Goal: Task Accomplishment & Management: Complete application form

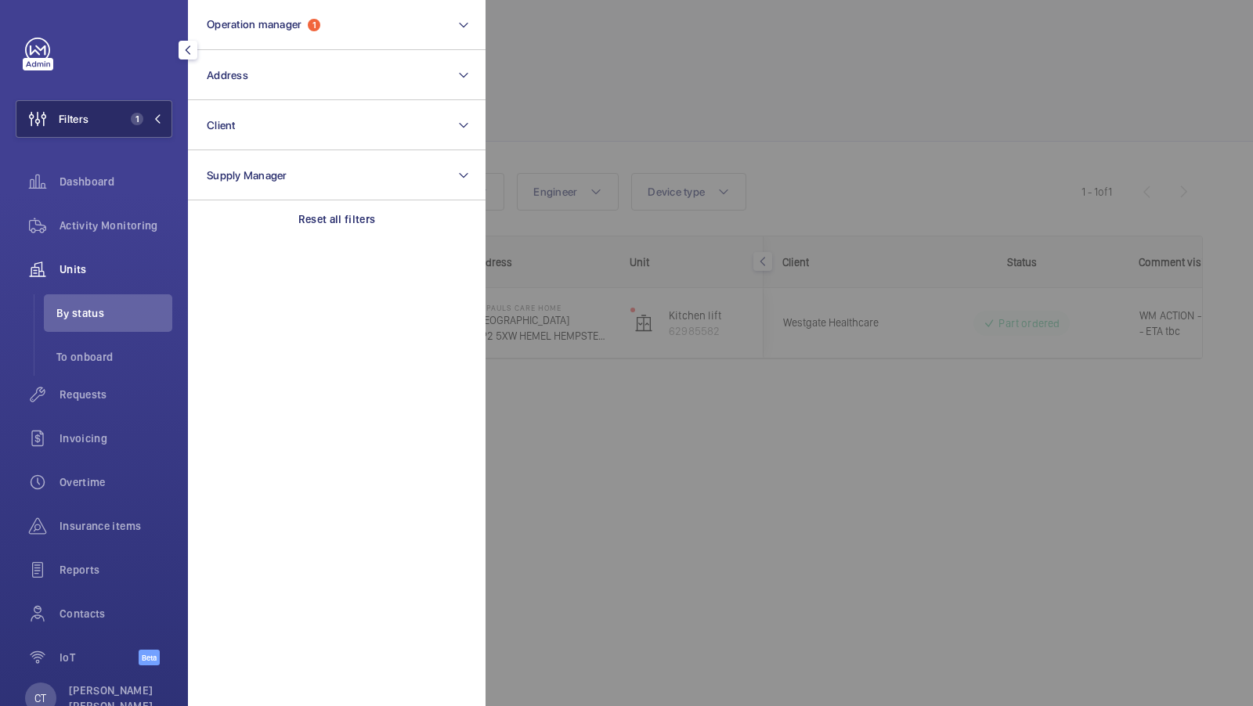
click at [106, 110] on button "Filters 1" at bounding box center [94, 119] width 157 height 38
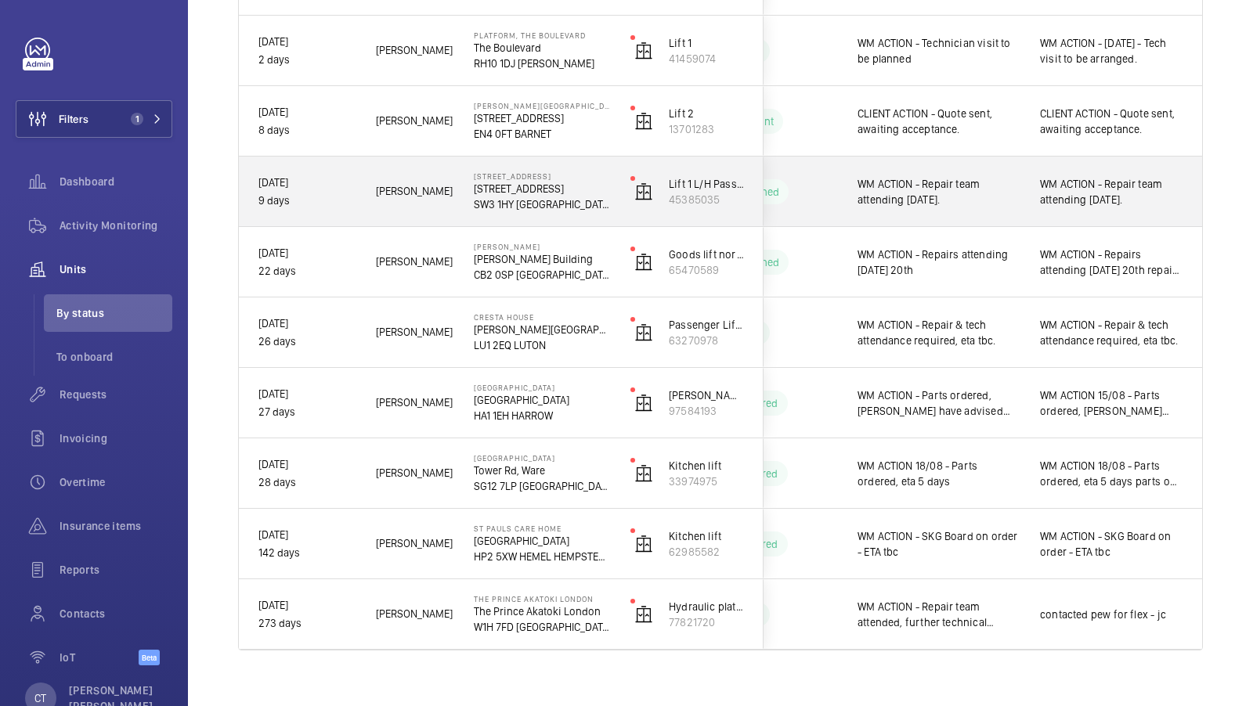
scroll to position [488, 0]
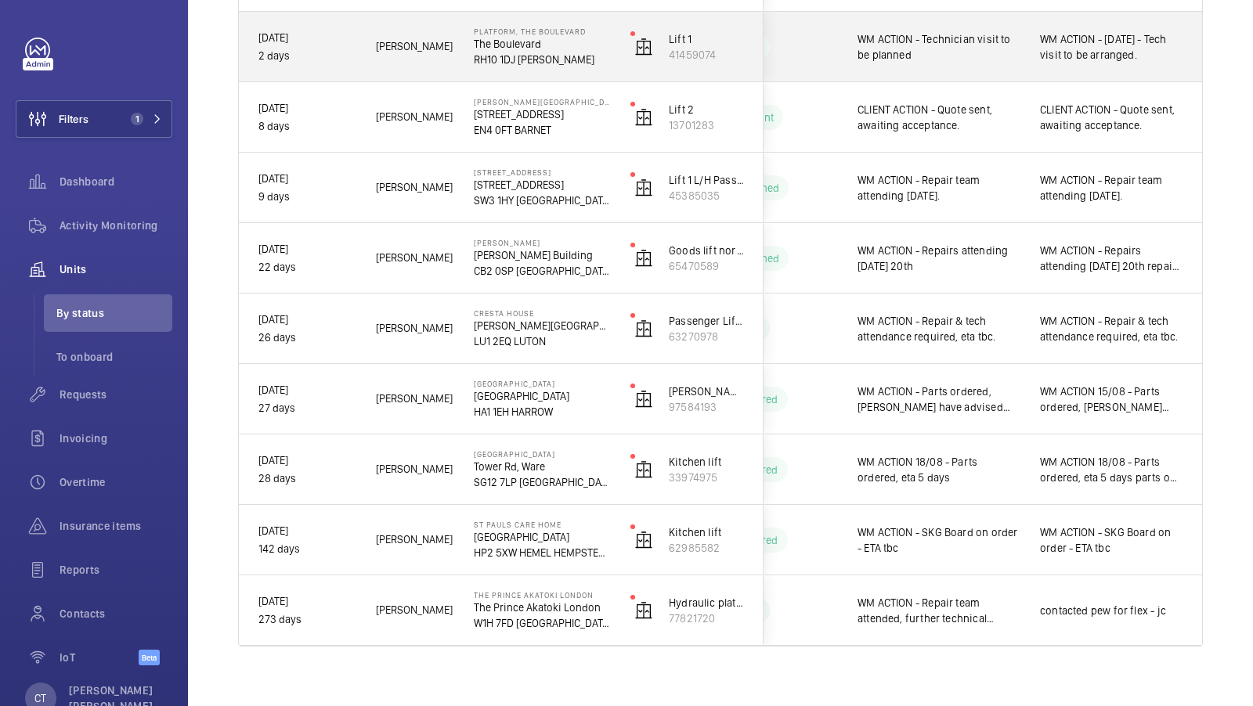
click at [1093, 54] on span "WM ACTION - 19/08/25 - Tech visit to be arranged." at bounding box center [1111, 46] width 143 height 31
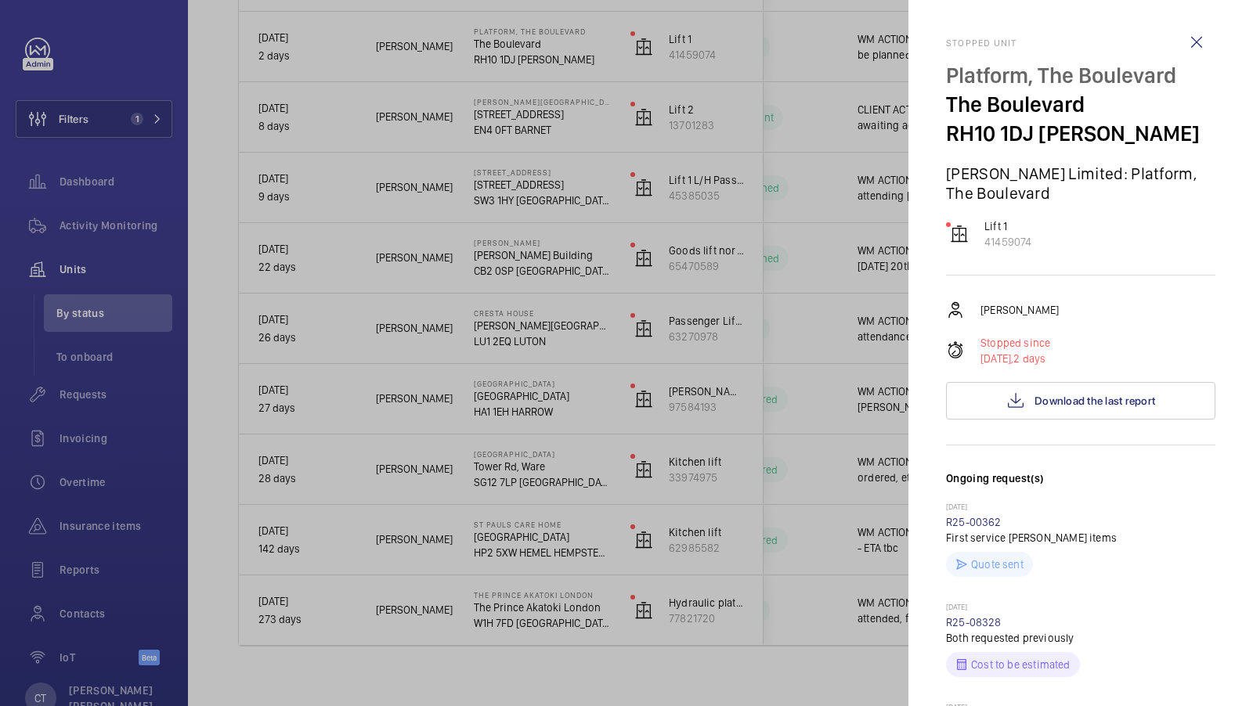
click at [798, 175] on div at bounding box center [626, 353] width 1253 height 706
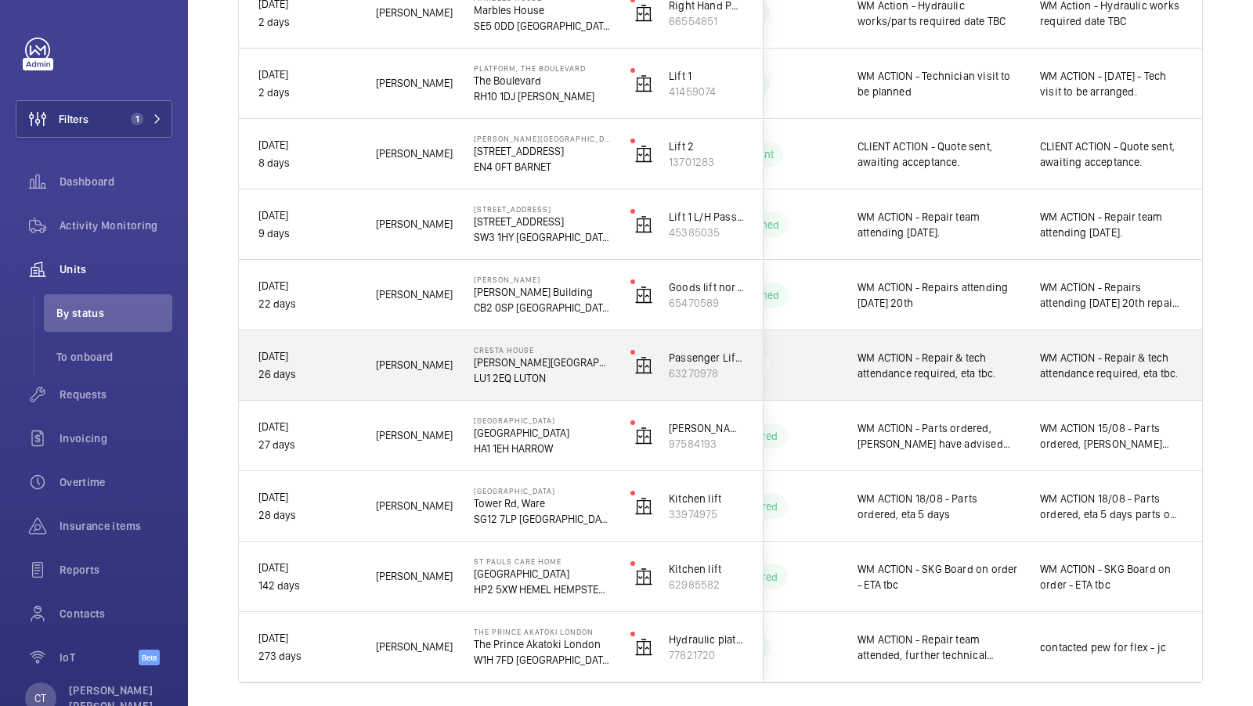
scroll to position [449, 0]
click at [1074, 378] on span "WM ACTION - Repair & tech attendance required, eta tbc." at bounding box center [1111, 367] width 143 height 31
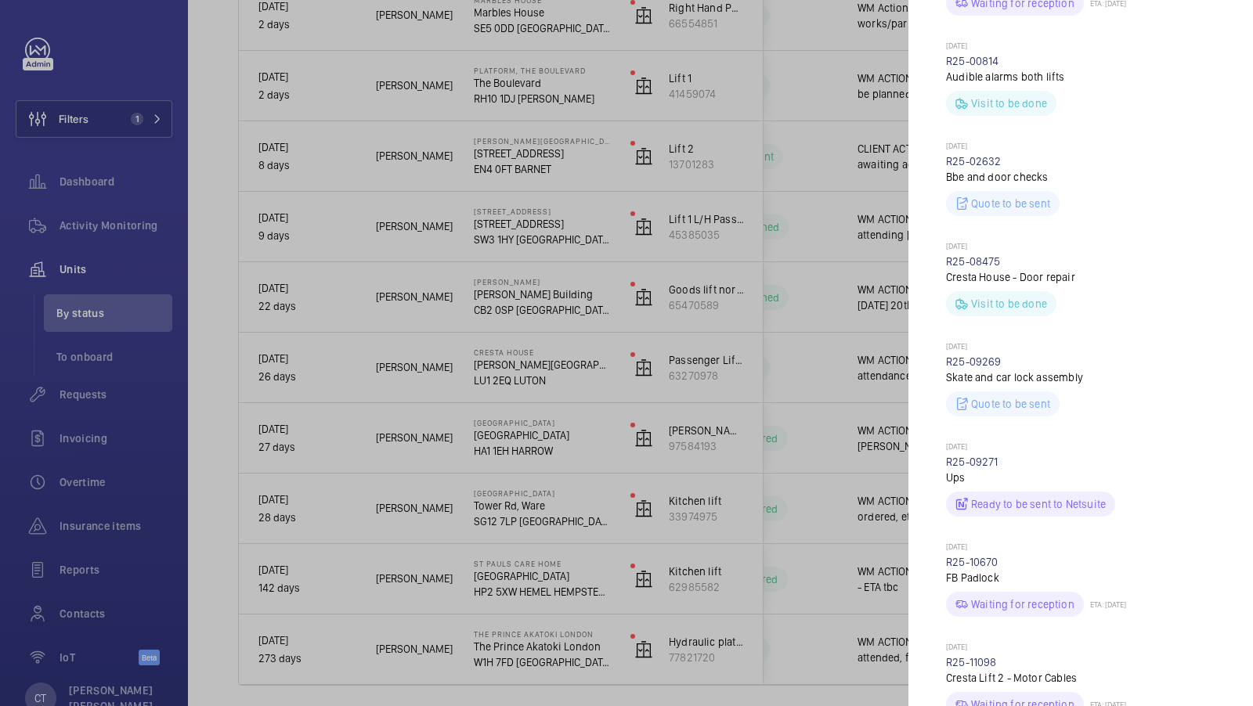
scroll to position [788, 0]
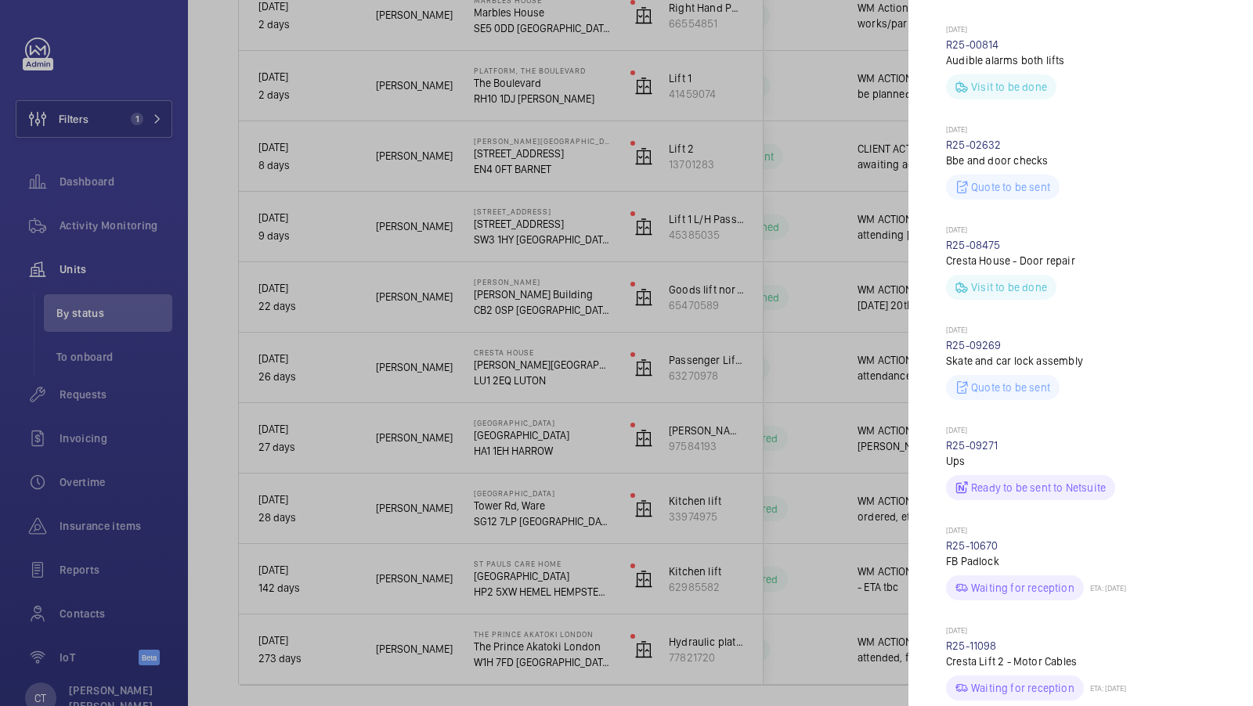
click at [807, 385] on div at bounding box center [626, 353] width 1253 height 706
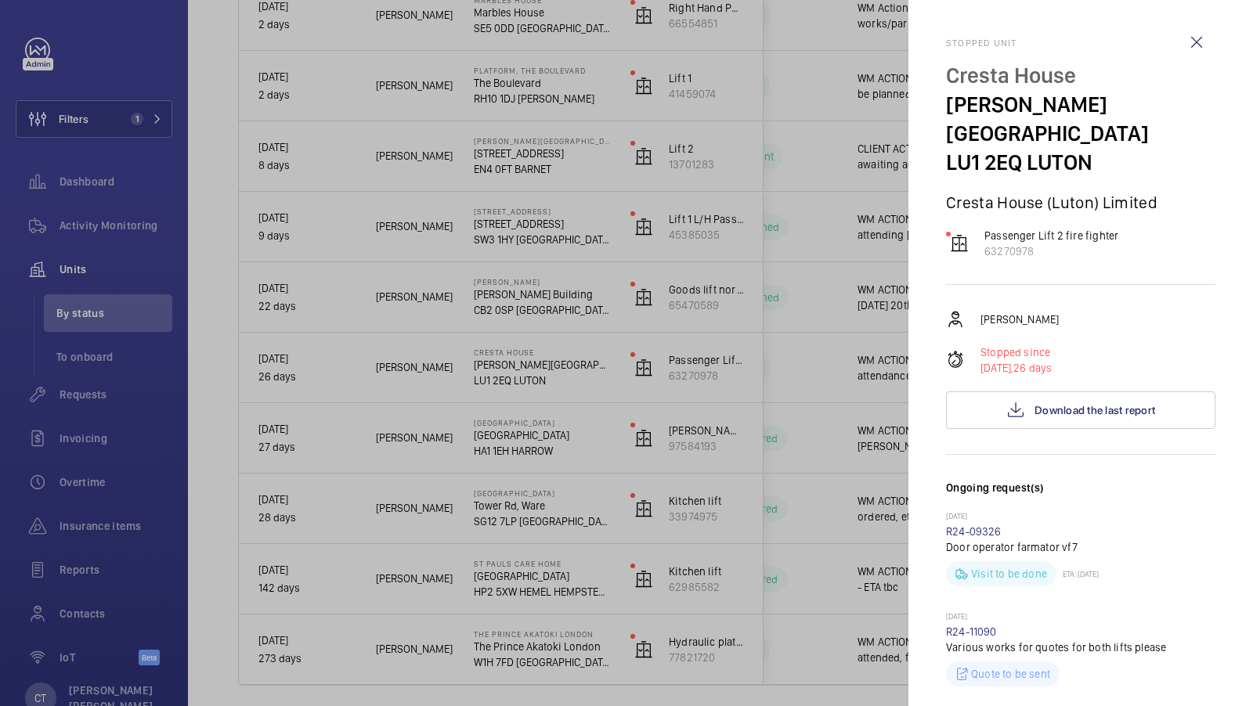
click at [807, 385] on div at bounding box center [626, 353] width 1253 height 706
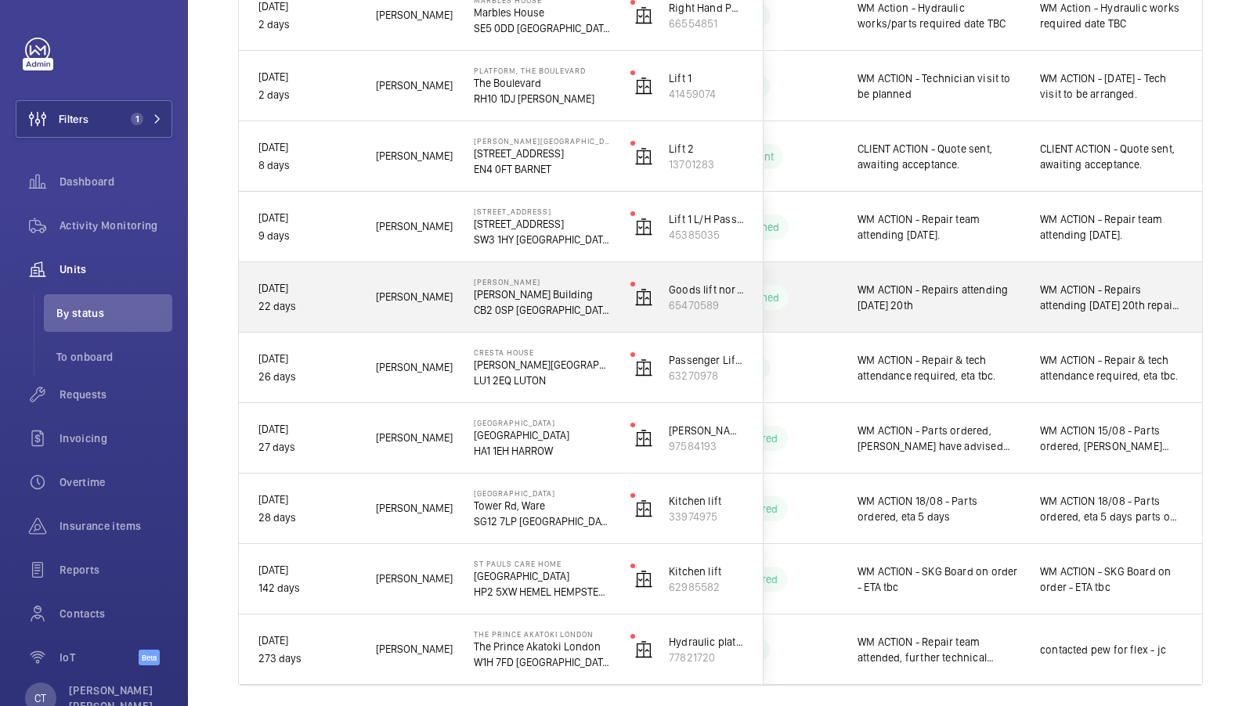
click at [1080, 314] on div "WM ACTION - Repairs attending Wednesday 20th repairs returning with service eng…" at bounding box center [1111, 298] width 143 height 36
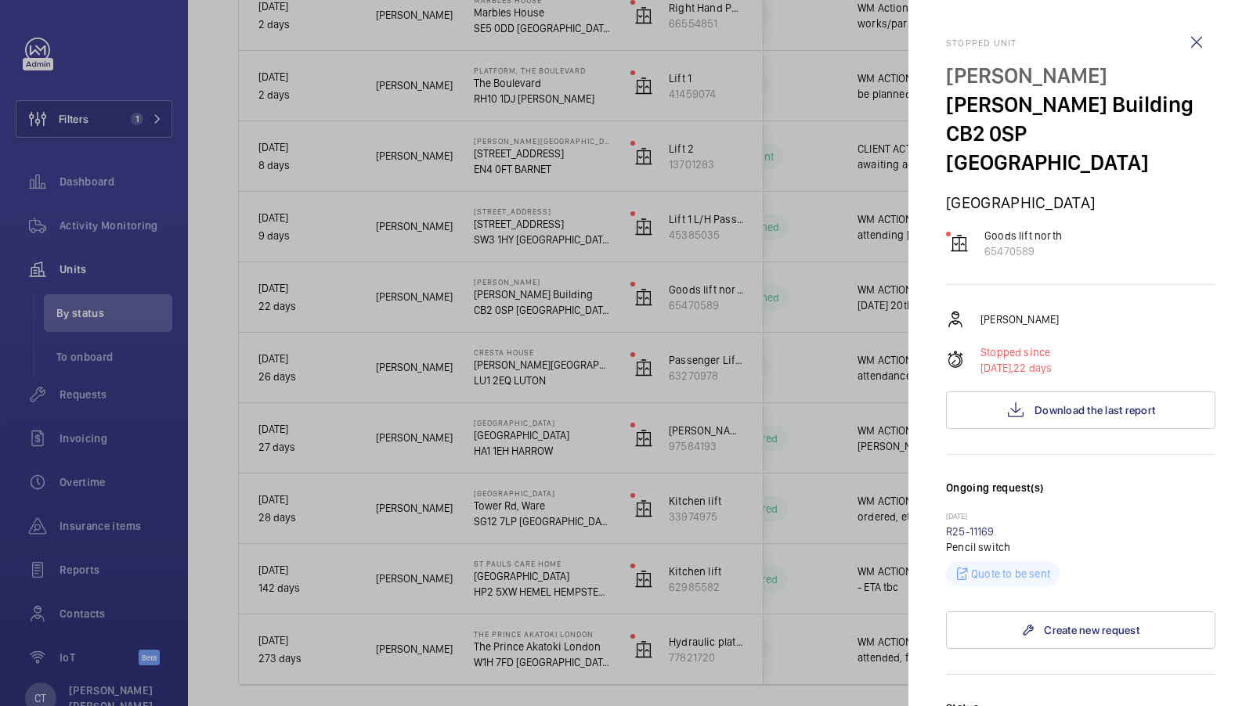
scroll to position [487, 0]
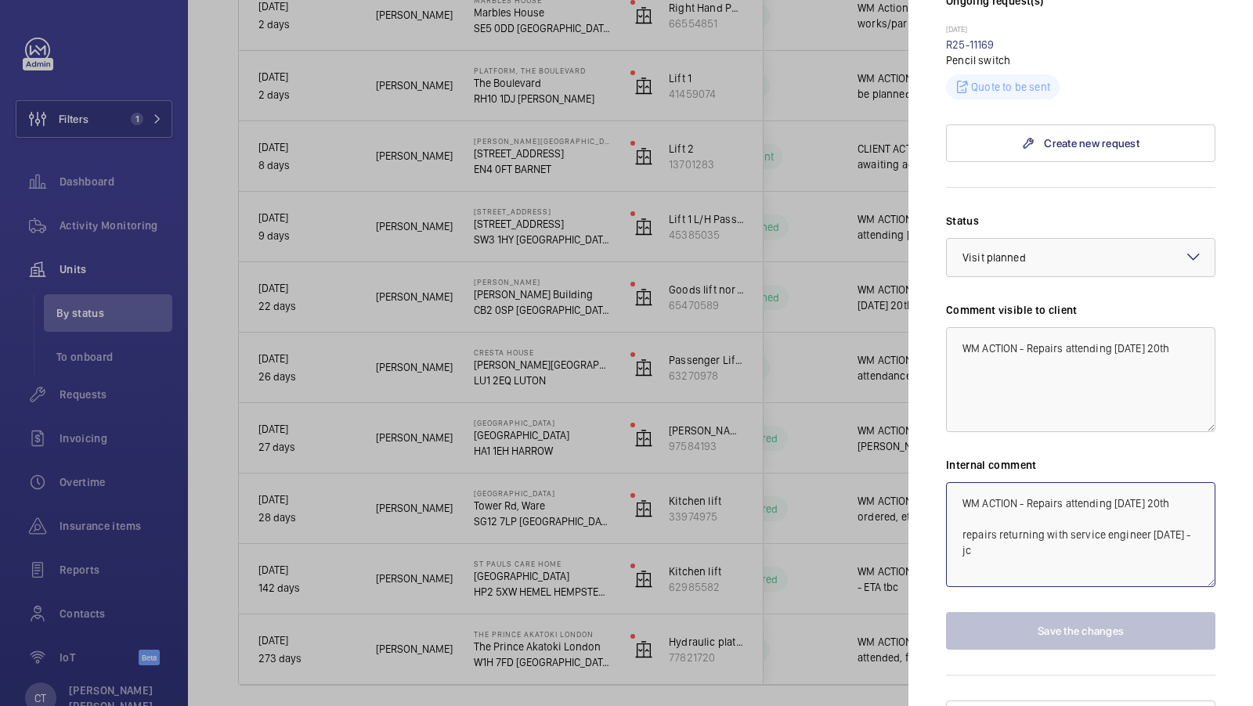
drag, startPoint x: 1204, startPoint y: 481, endPoint x: 951, endPoint y: 474, distance: 253.0
click at [951, 482] on textarea "WM ACTION - Repairs attending Wednesday 20th repairs returning with service eng…" at bounding box center [1080, 534] width 269 height 105
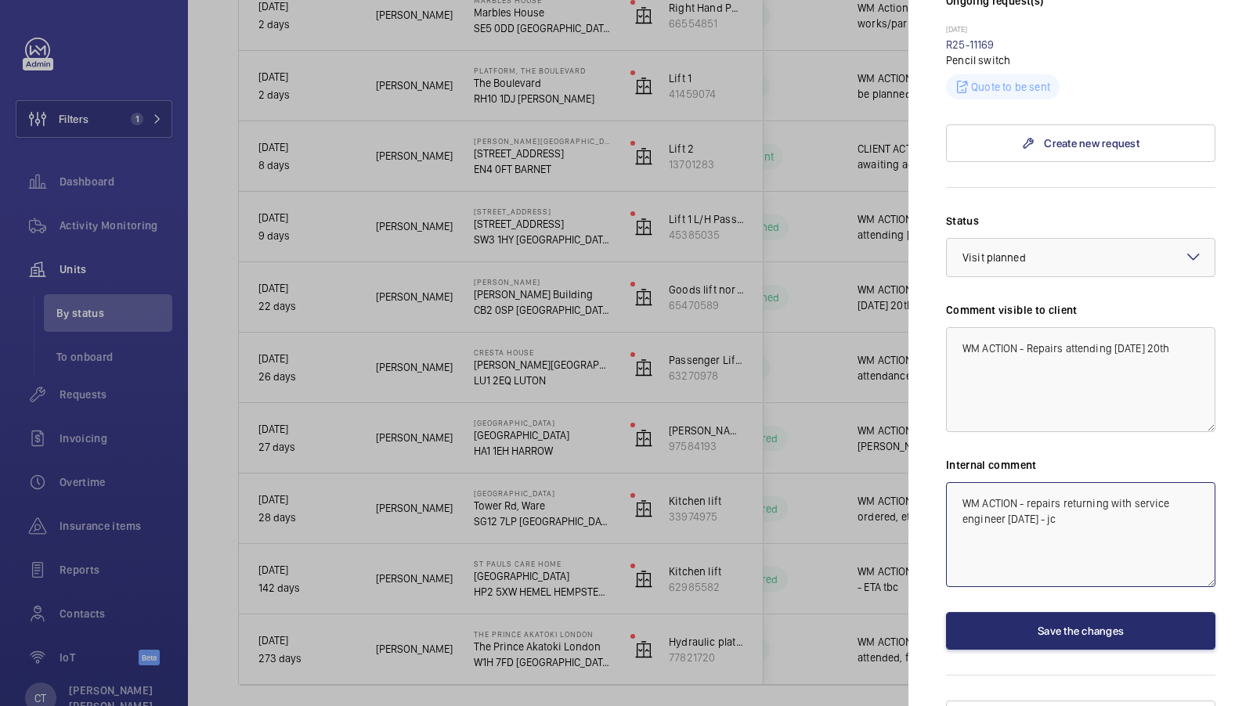
click at [1031, 482] on textarea "WM ACTION - repairs returning with service engineer 22/8/25 - jc" at bounding box center [1080, 534] width 269 height 105
click at [1071, 490] on textarea "WM ACTION - Repairs returning with service engineer 22/8/25 - jc" at bounding box center [1080, 534] width 269 height 105
drag, startPoint x: 1096, startPoint y: 496, endPoint x: 941, endPoint y: 457, distance: 160.7
click at [941, 457] on mat-sidenav "Stopped unit Clifford Allbutt Clifford Allbutt Building CB2 0SP CAMBRIDGE Unive…" at bounding box center [1080, 353] width 345 height 706
type textarea "WM ACTION - Repairs returning with service engineer 22nd August."
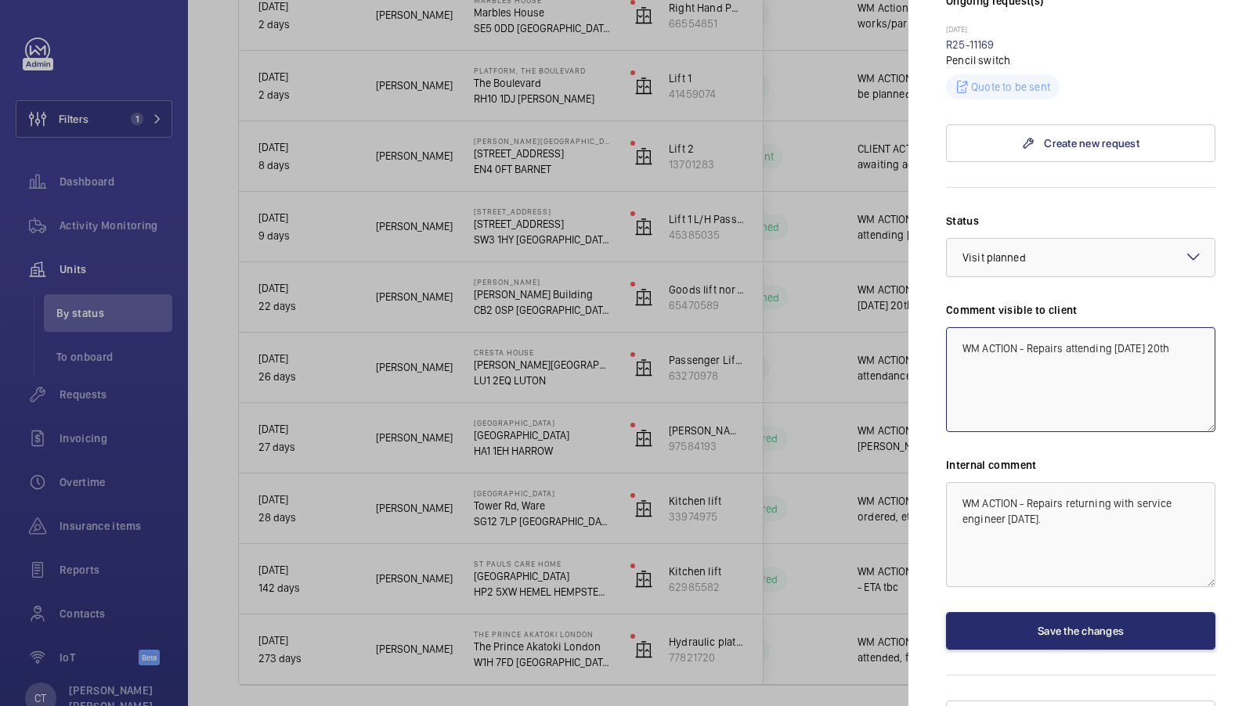
drag, startPoint x: 1197, startPoint y: 320, endPoint x: 983, endPoint y: 305, distance: 214.3
click at [984, 327] on textarea "WM ACTION - Repairs attending Wednesday 20th" at bounding box center [1080, 379] width 269 height 105
paste textarea "returning with service engineer 22nd August."
click at [1052, 241] on div at bounding box center [1081, 258] width 268 height 38
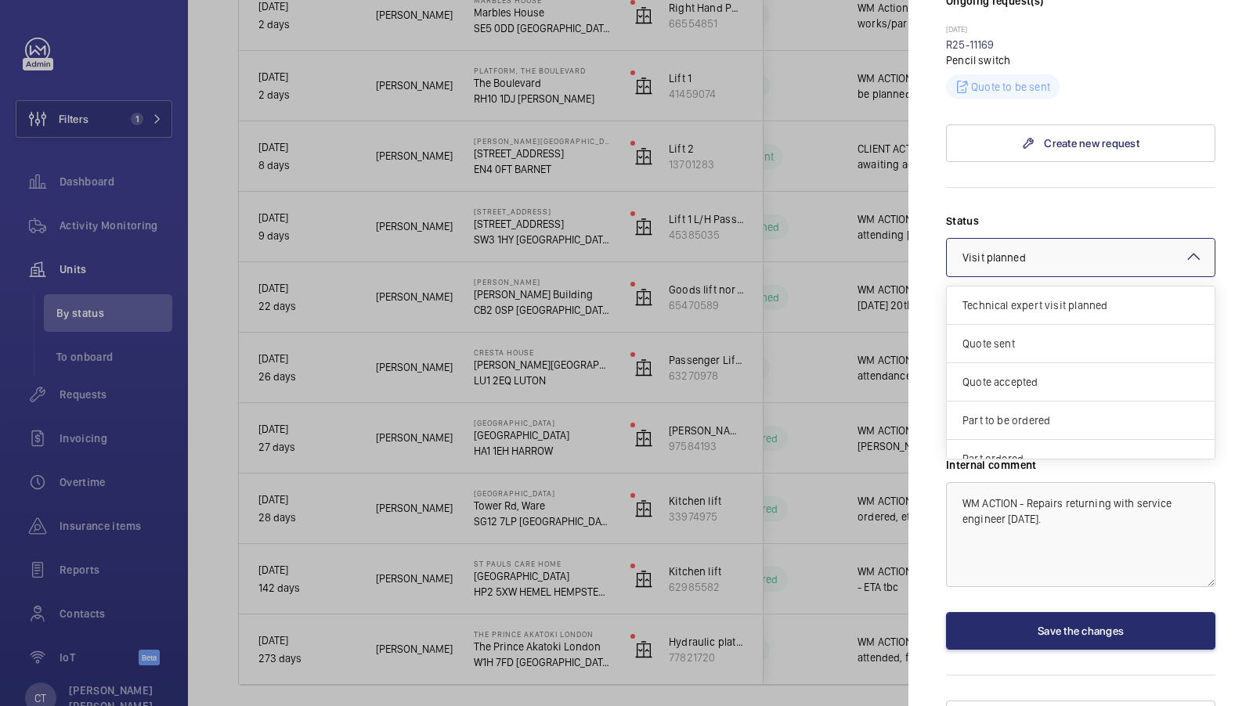
scroll to position [131, 0]
click at [1031, 397] on span "Visit planned" at bounding box center [1074, 405] width 224 height 16
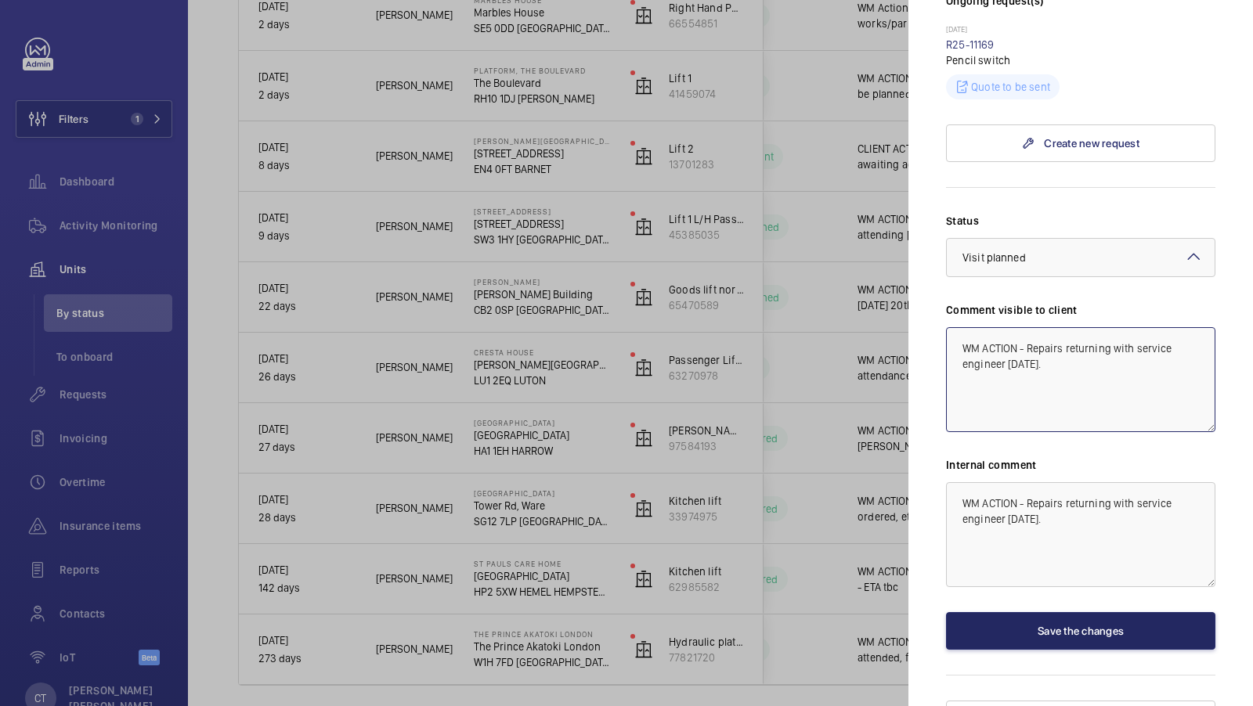
type textarea "WM ACTION - Repairs returning with service engineer 22nd August."
click at [1061, 612] on button "Save the changes" at bounding box center [1080, 631] width 269 height 38
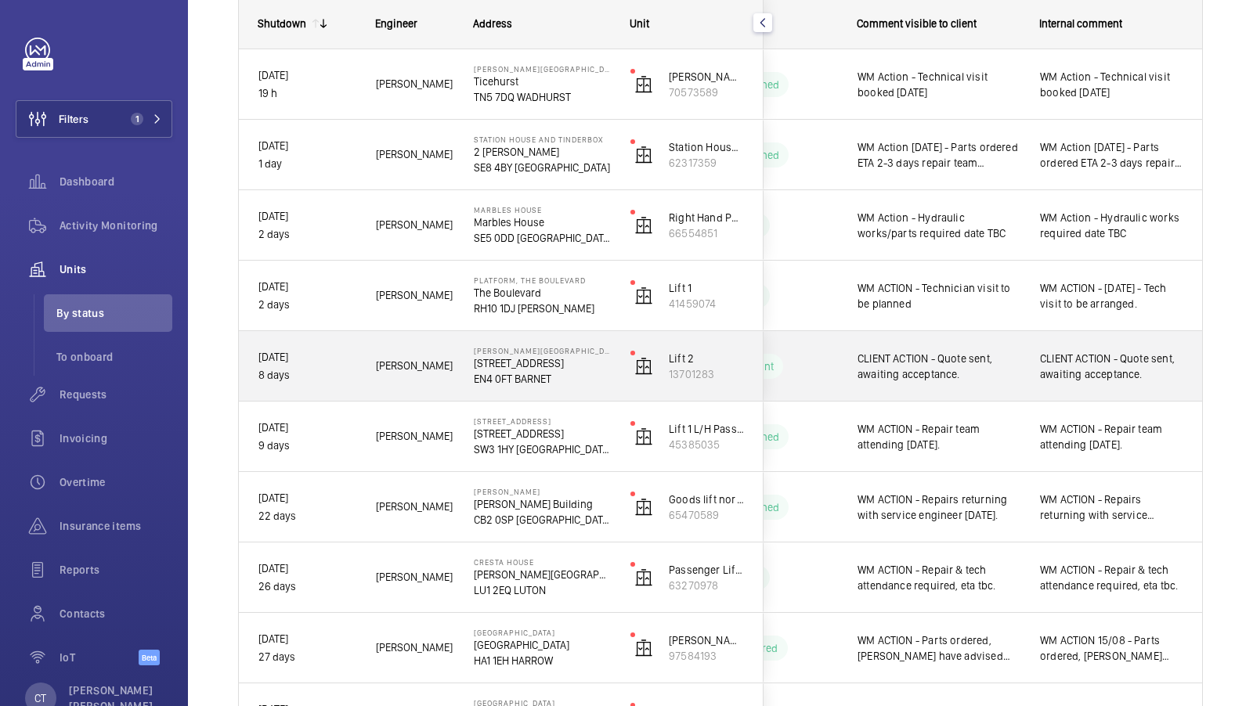
scroll to position [237, 0]
click at [1071, 350] on div "CLIENT ACTION - Quote sent, awaiting acceptance." at bounding box center [1111, 368] width 143 height 36
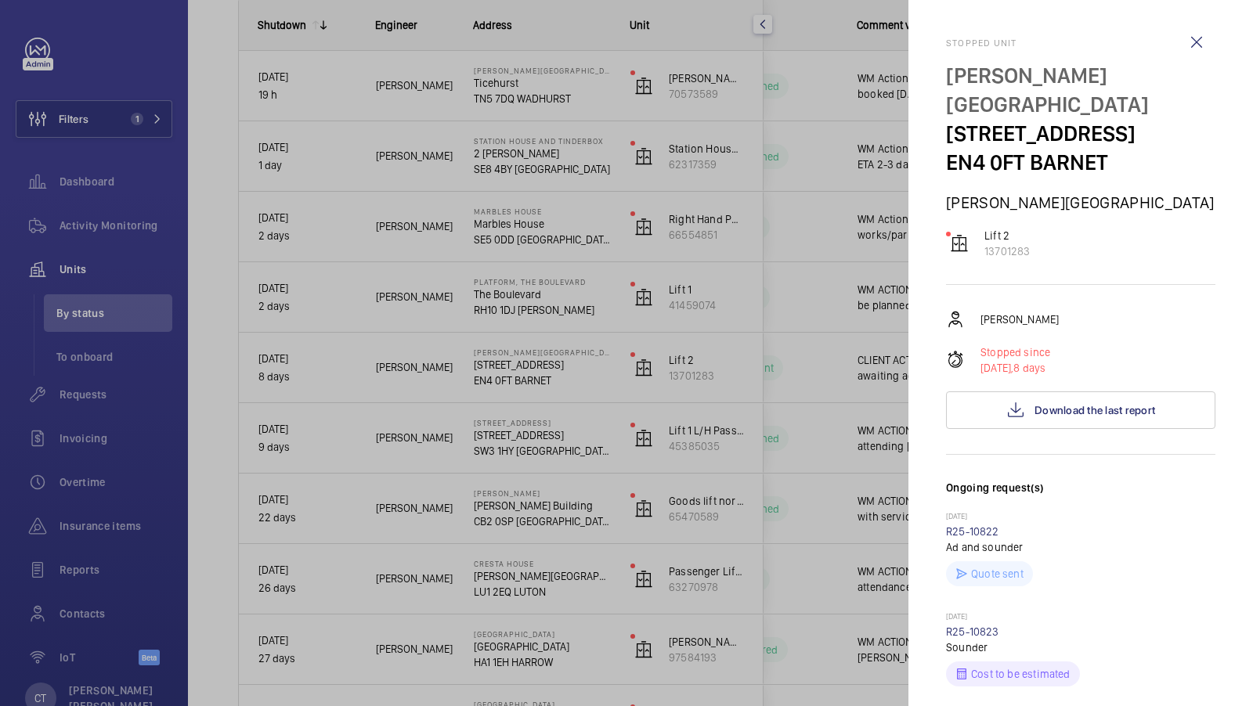
click at [897, 404] on div at bounding box center [626, 353] width 1253 height 706
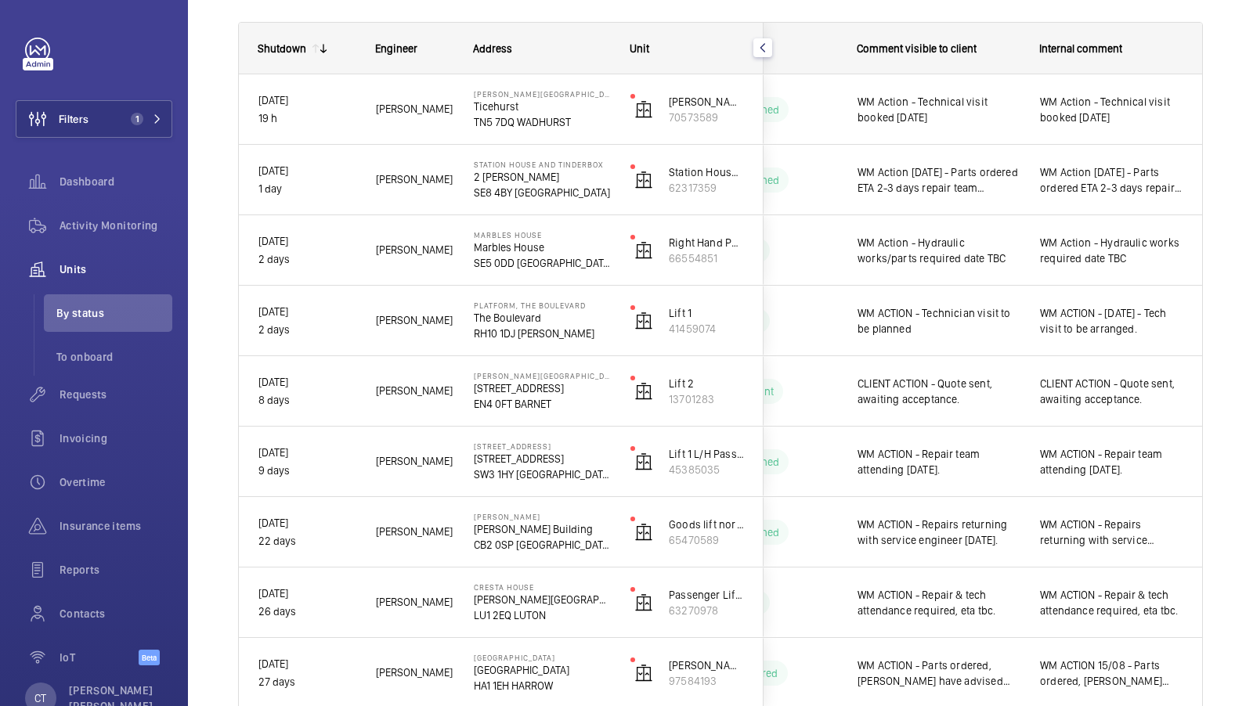
scroll to position [215, 0]
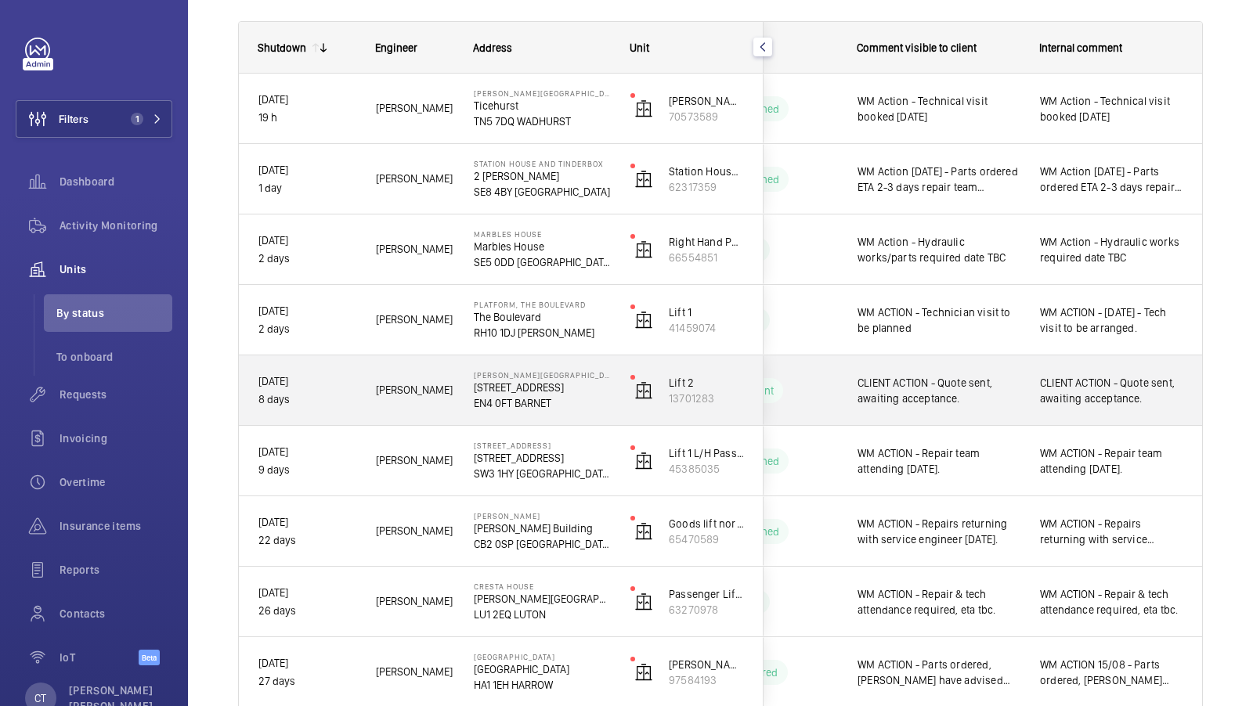
click at [1082, 415] on div "CLIENT ACTION - Quote sent, awaiting acceptance." at bounding box center [1111, 390] width 181 height 67
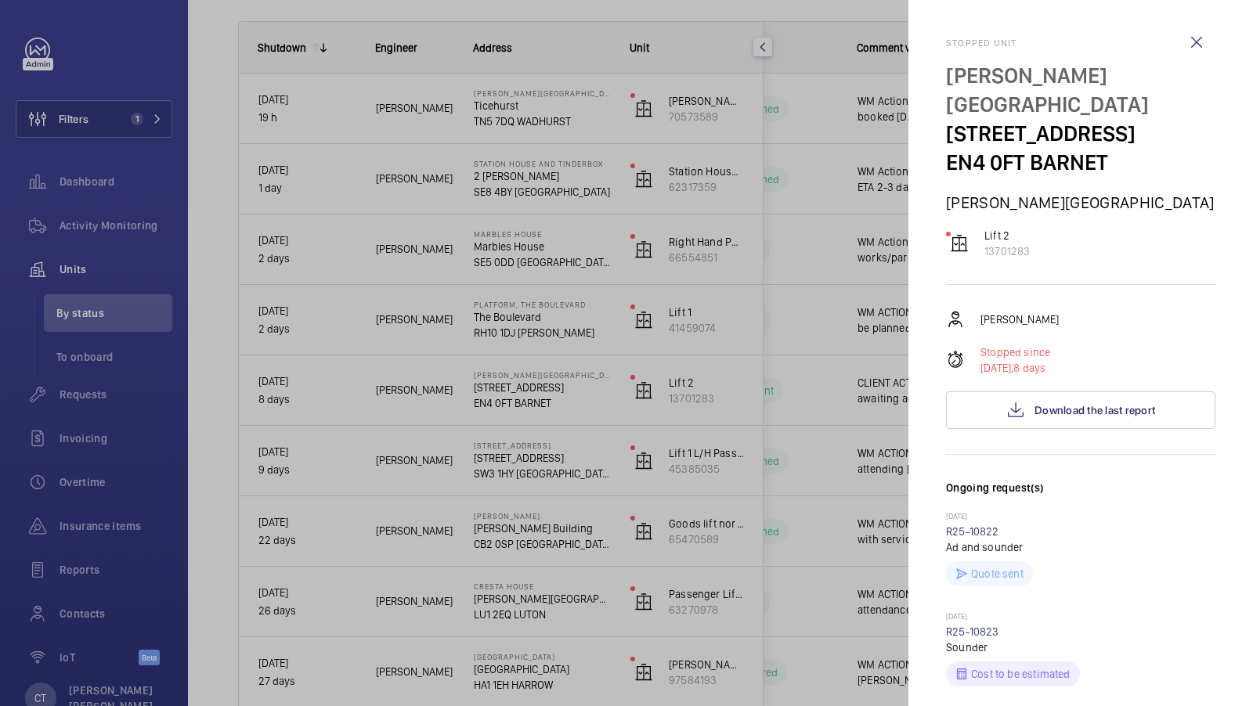
scroll to position [206, 0]
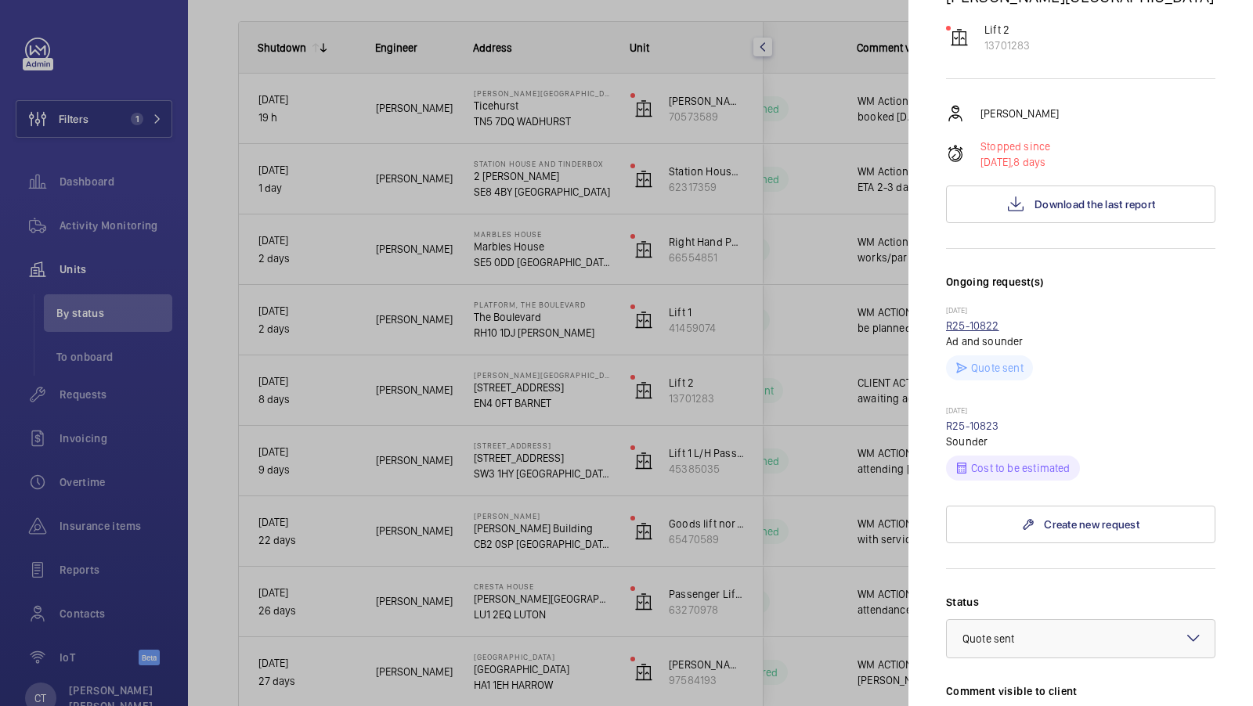
click at [980, 320] on link "R25-10822" at bounding box center [972, 326] width 53 height 13
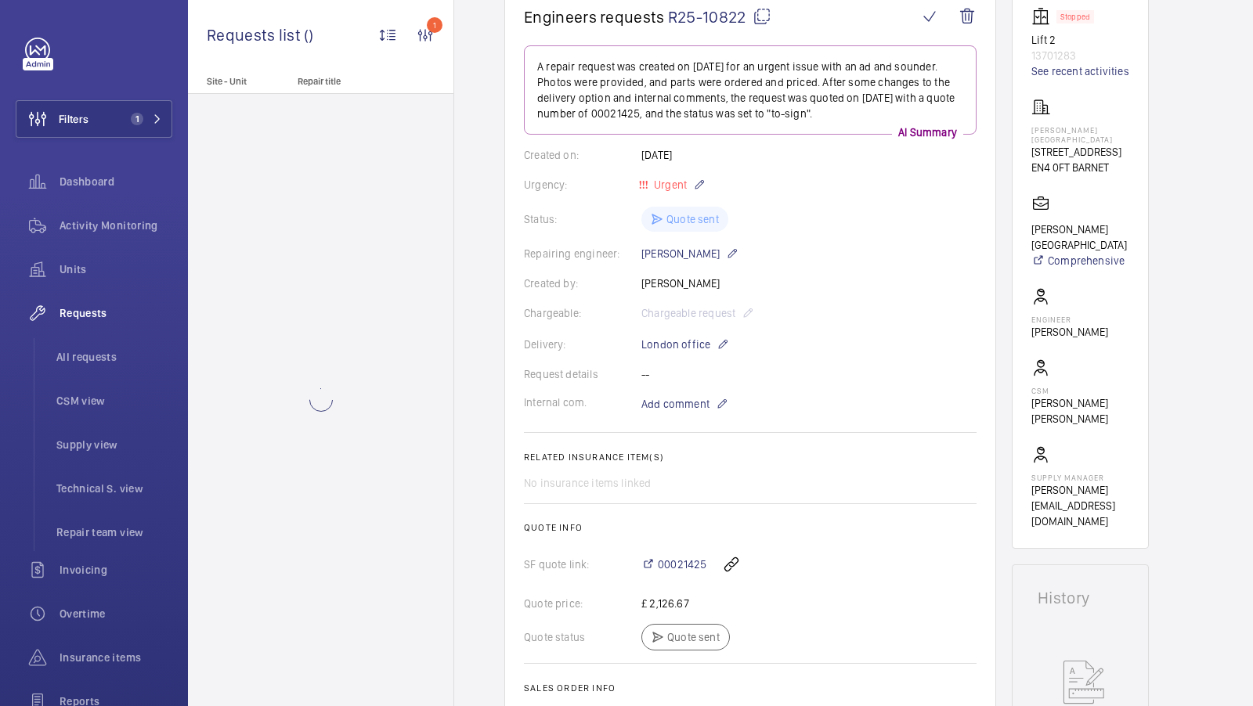
scroll to position [401, 0]
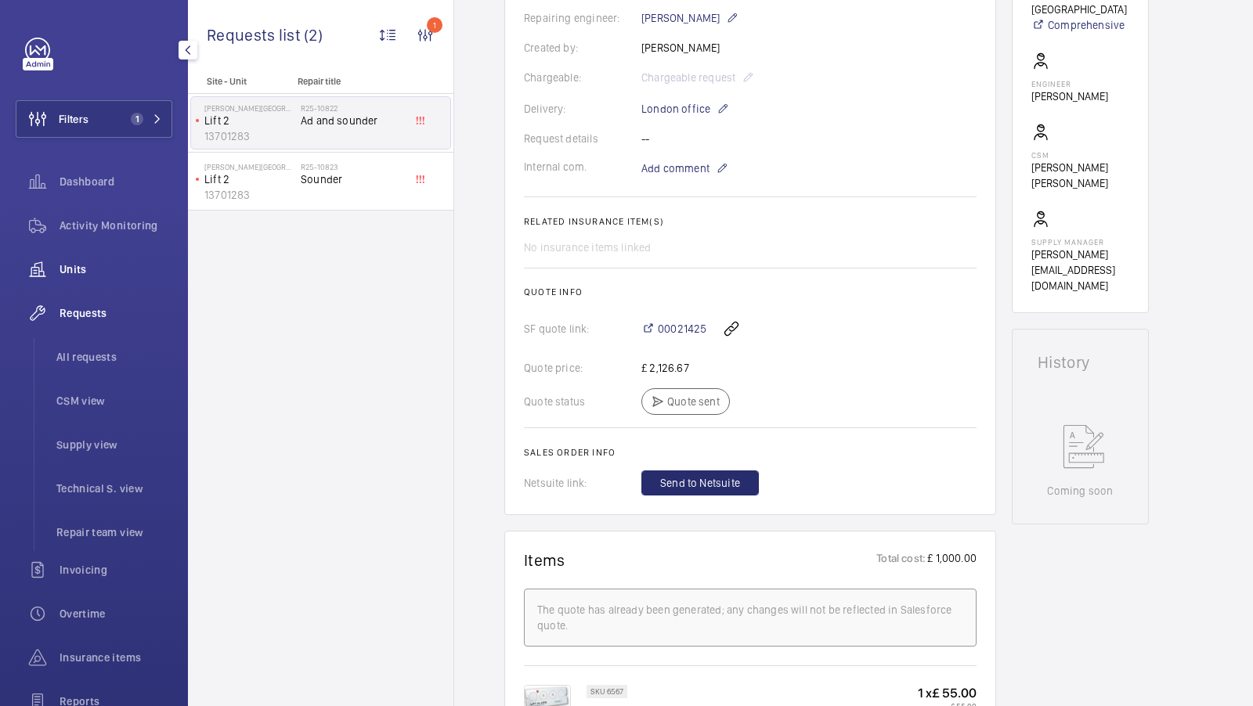
click at [78, 269] on span "Units" at bounding box center [116, 270] width 113 height 16
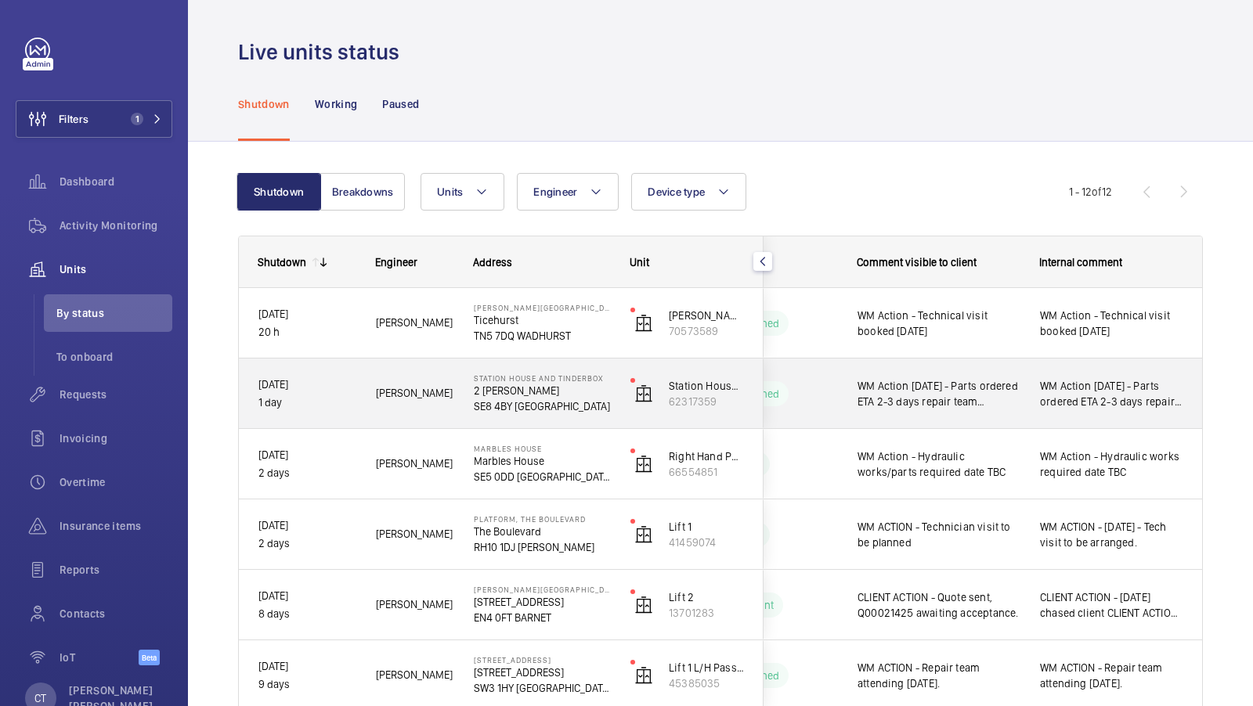
click at [1085, 407] on span "WM Action 19/08/25 - Parts ordered ETA 2-3 days repair team attending 22/08/25" at bounding box center [1111, 393] width 143 height 31
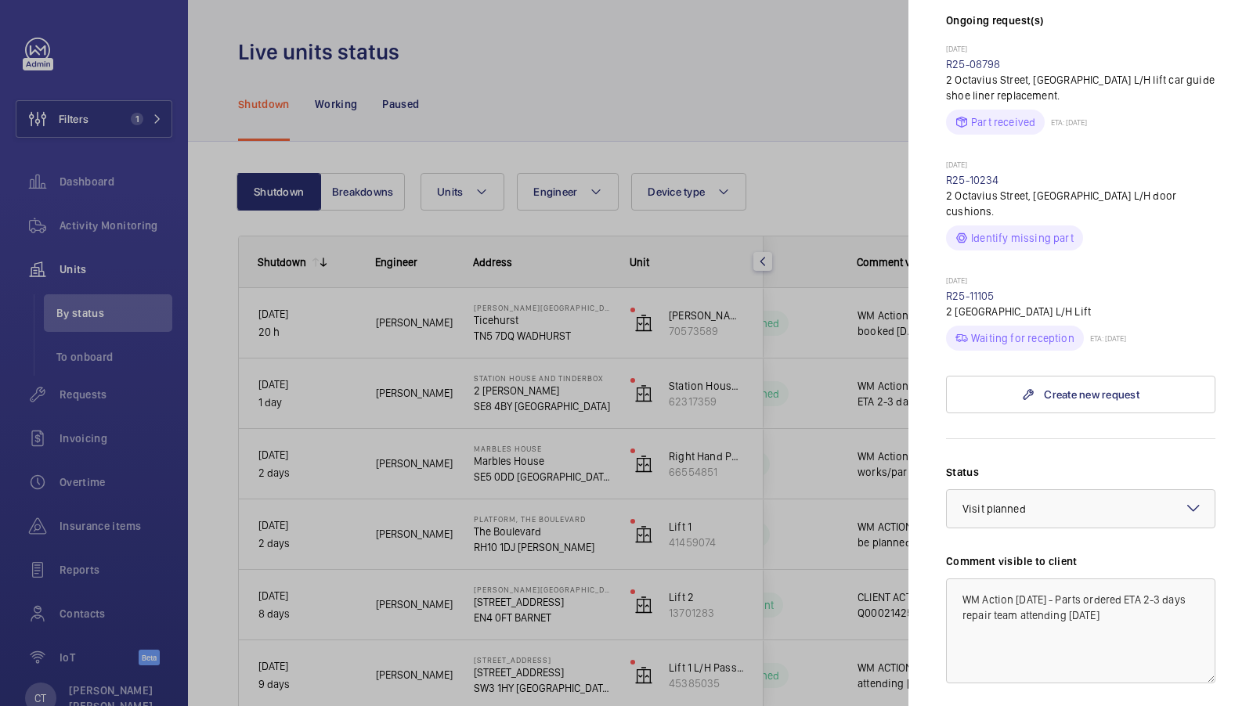
scroll to position [507, 0]
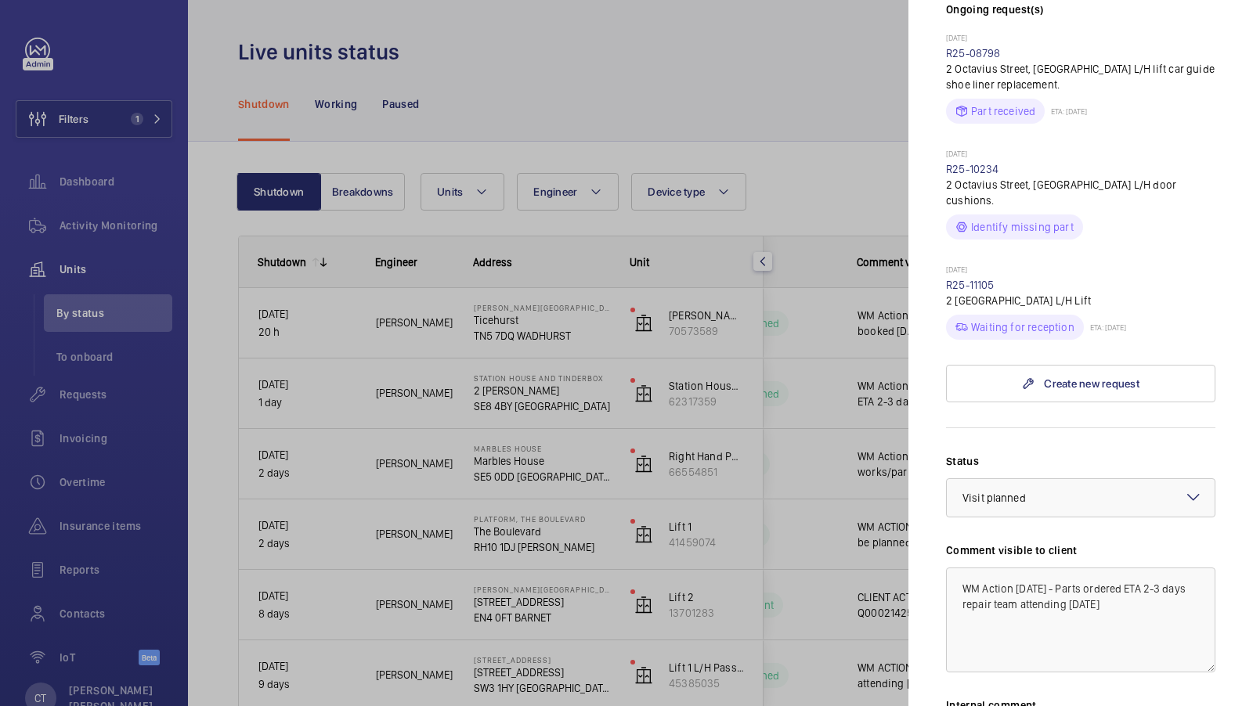
click at [811, 260] on div at bounding box center [626, 353] width 1253 height 706
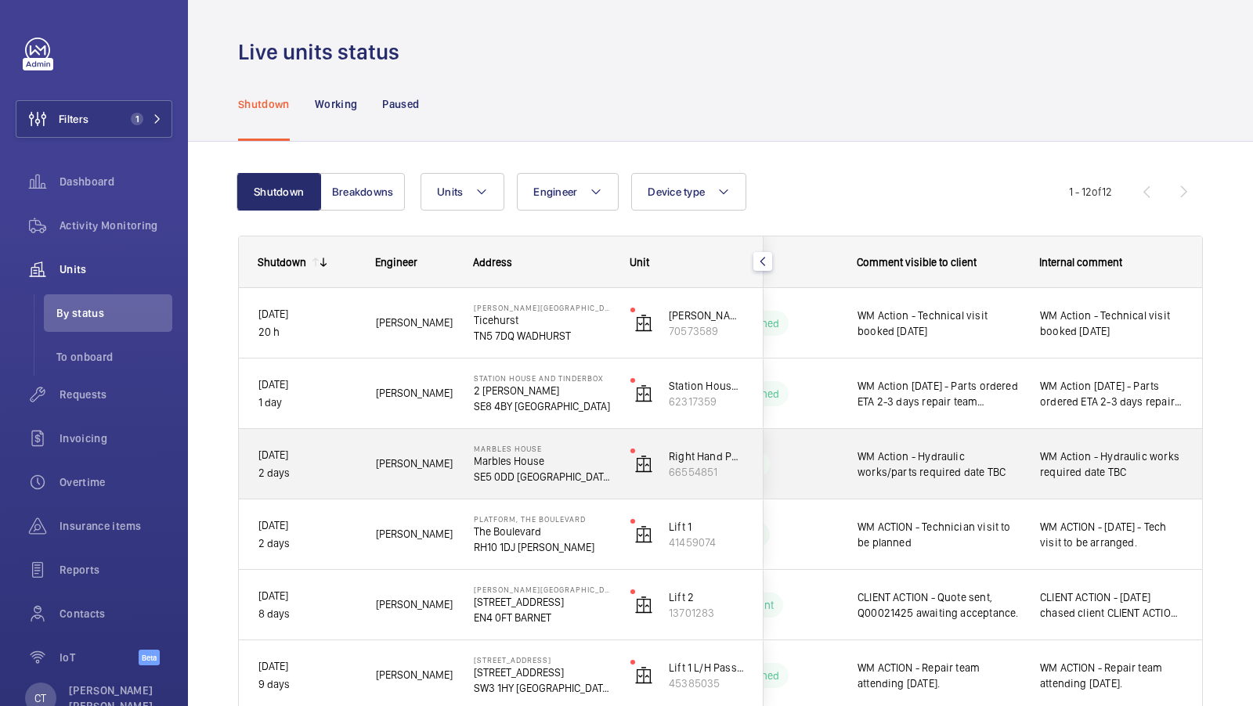
scroll to position [41, 0]
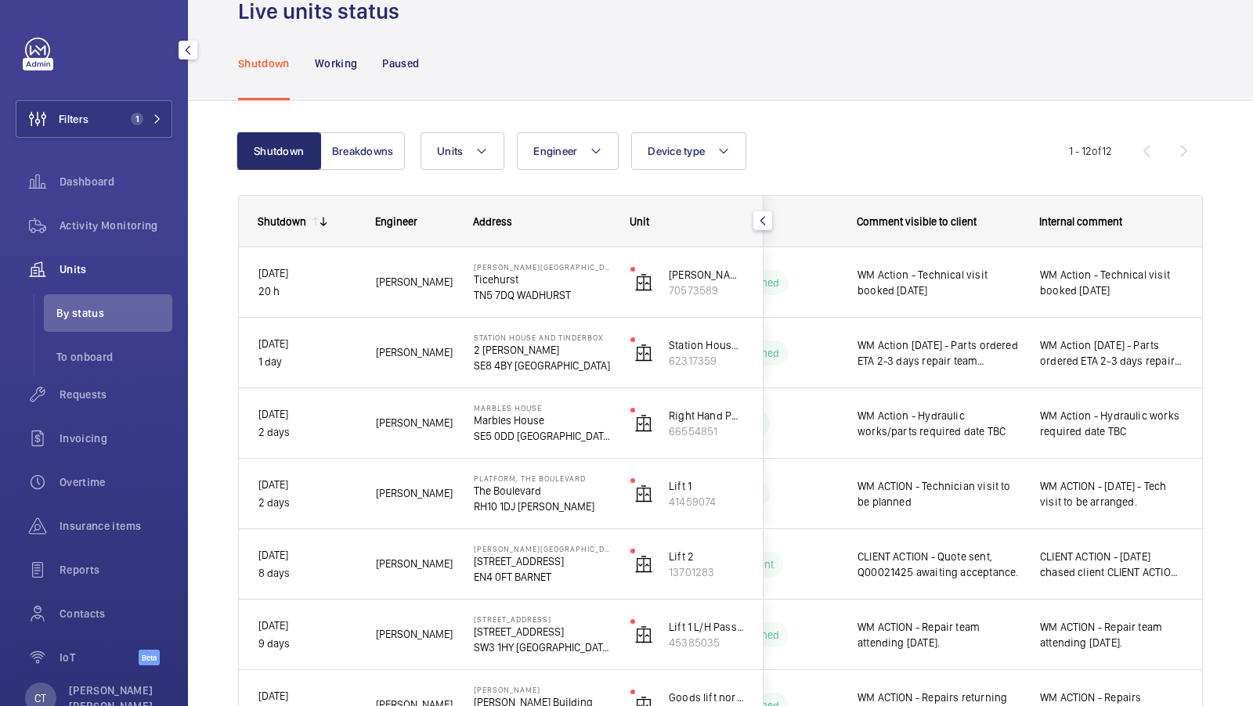
click at [147, 95] on div "Filters 1 Dashboard Activity Monitoring Units By status To onboard Requests Inv…" at bounding box center [94, 360] width 157 height 645
click at [146, 116] on span "1" at bounding box center [144, 119] width 38 height 13
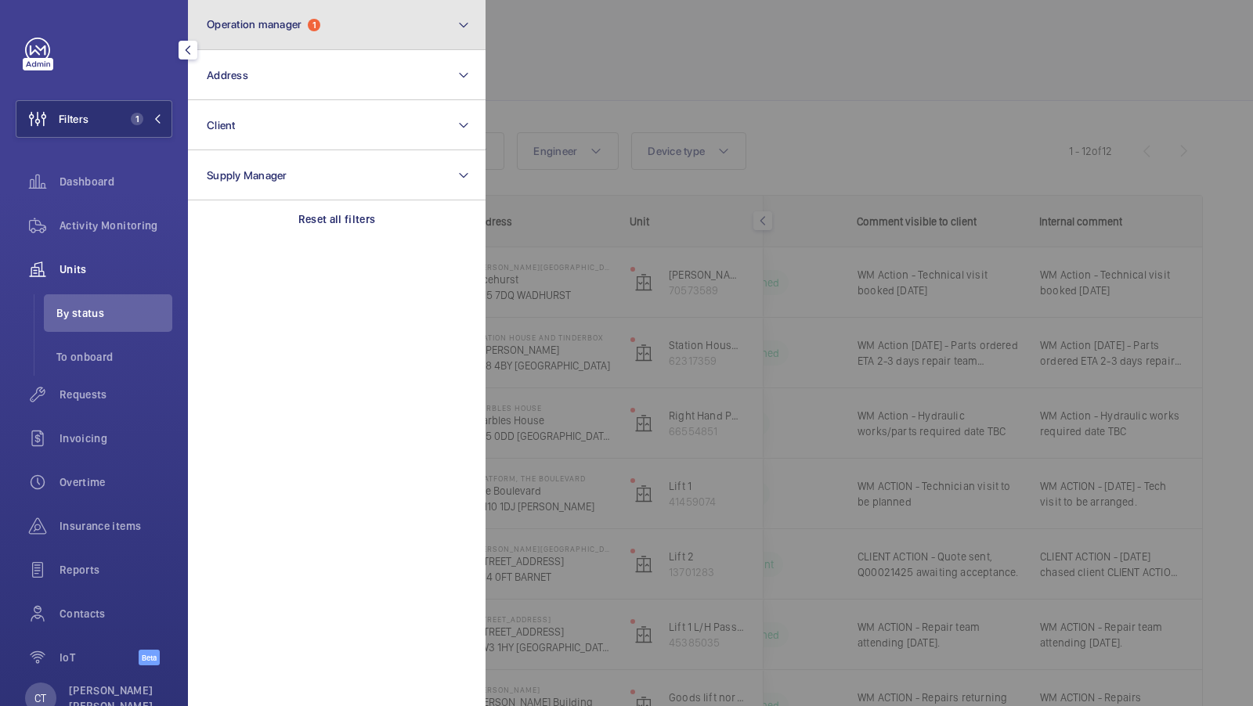
click at [320, 26] on span "Operation manager 1" at bounding box center [264, 24] width 114 height 13
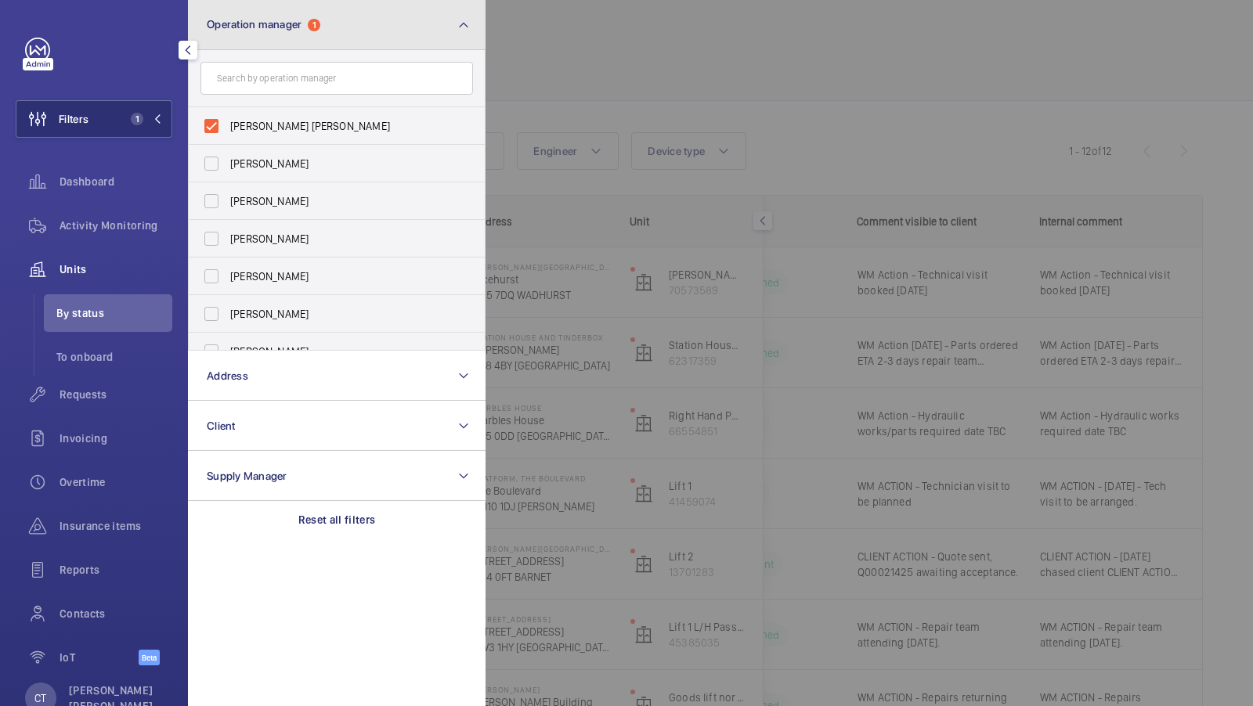
click at [464, 23] on mat-icon at bounding box center [463, 25] width 13 height 19
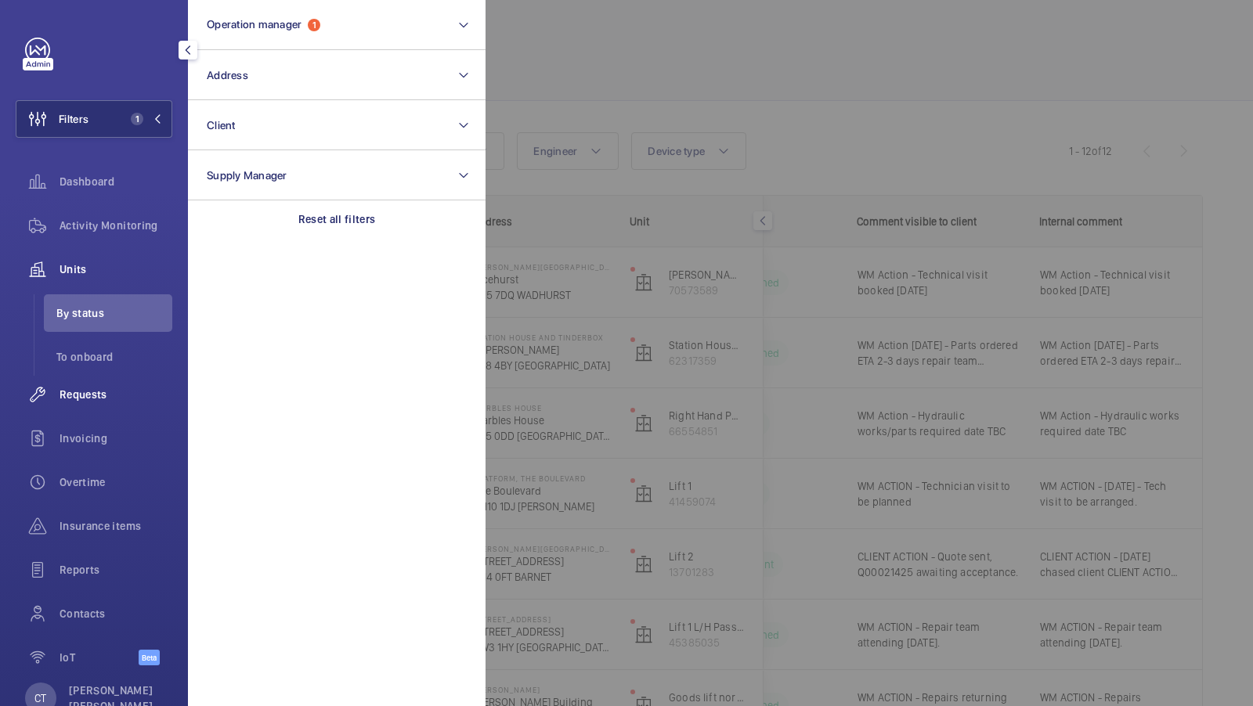
click at [86, 400] on span "Requests" at bounding box center [116, 395] width 113 height 16
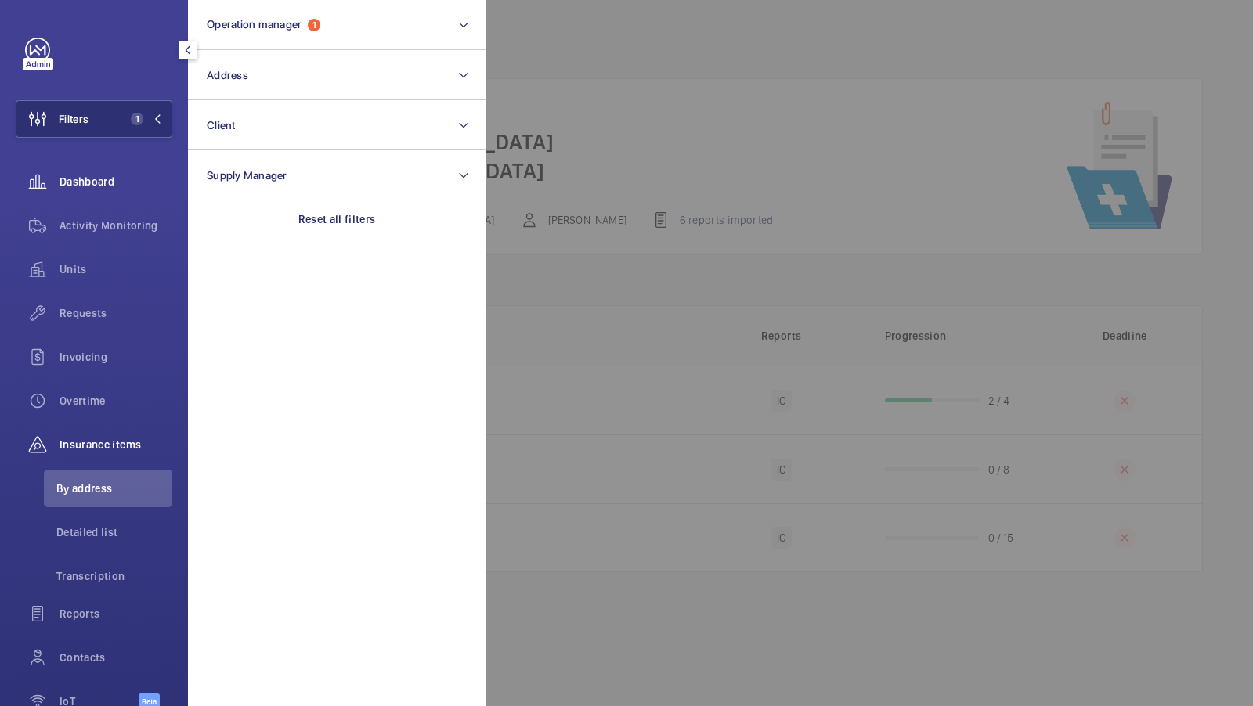
click at [104, 192] on div "Dashboard" at bounding box center [94, 182] width 157 height 38
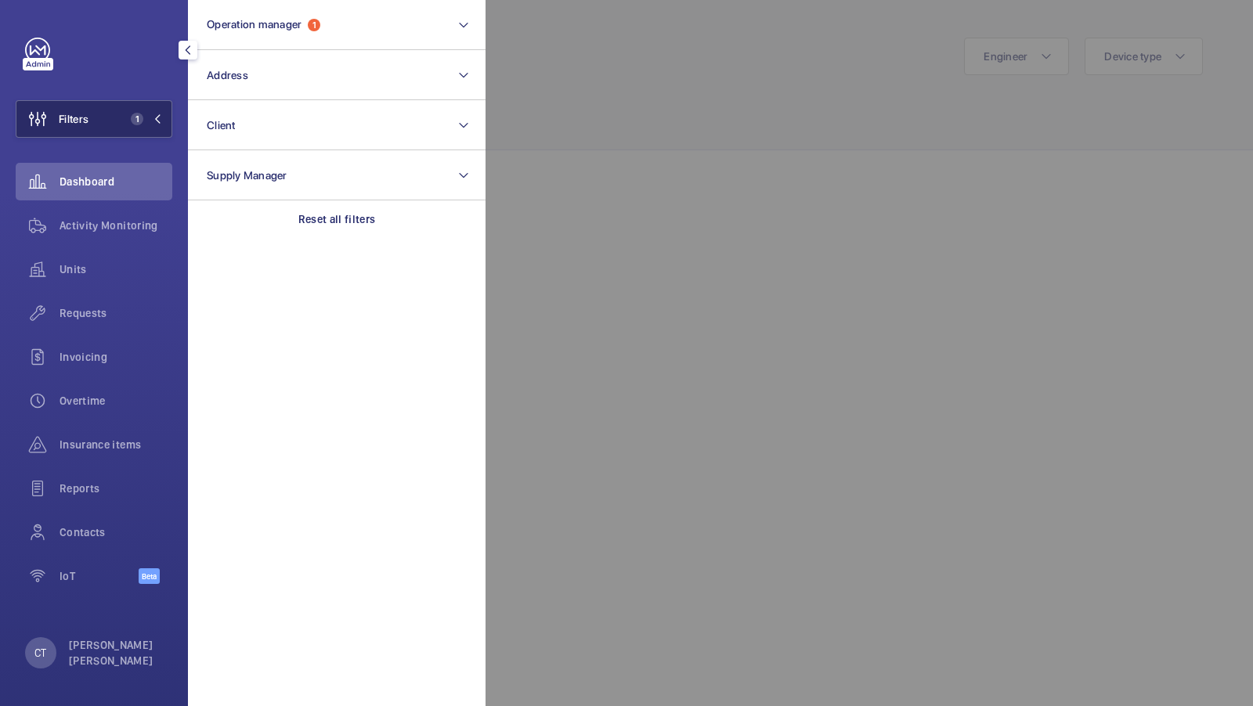
click at [148, 119] on span "1" at bounding box center [144, 119] width 38 height 13
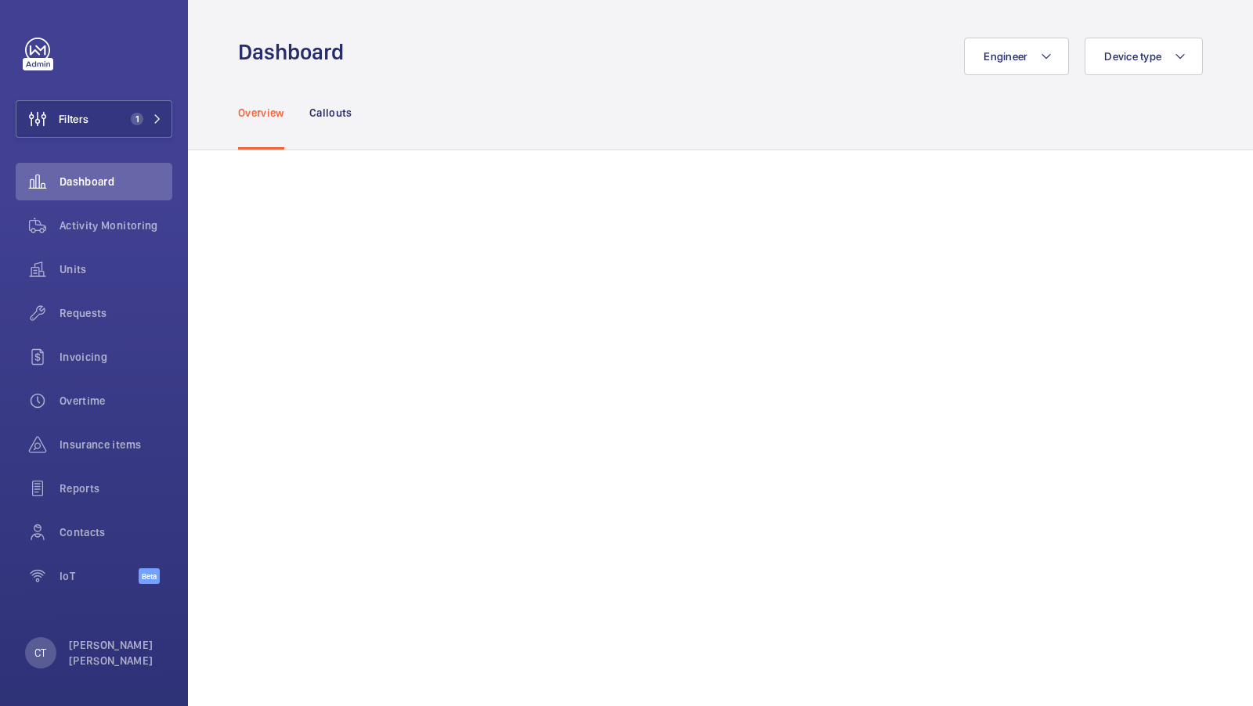
click at [849, 118] on div "Overview Callouts" at bounding box center [720, 112] width 965 height 74
